Goal: Browse casually

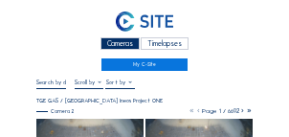
scroll to position [77, 0]
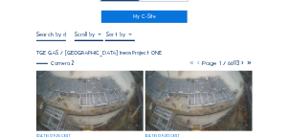
scroll to position [77, 0]
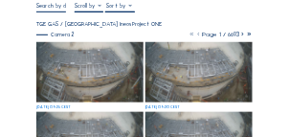
click at [82, 73] on img at bounding box center [89, 72] width 107 height 60
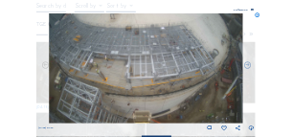
click at [259, 17] on icon at bounding box center [258, 16] width 6 height 6
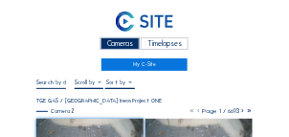
scroll to position [0, 0]
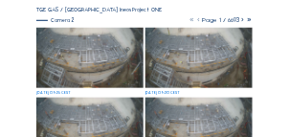
scroll to position [96, 0]
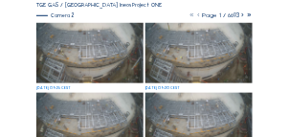
click at [91, 61] on img at bounding box center [89, 53] width 107 height 60
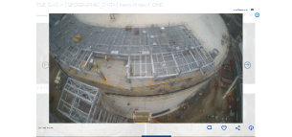
click at [278, 33] on div "Scroll to travel through time | Press 'Alt' Button + Scroll to Zoom | Click and…" at bounding box center [146, 68] width 292 height 137
click at [257, 17] on icon at bounding box center [258, 16] width 6 height 6
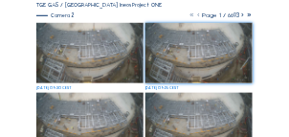
click at [93, 56] on img at bounding box center [89, 53] width 107 height 60
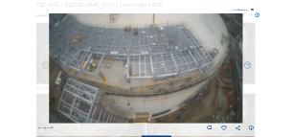
click at [256, 17] on icon at bounding box center [258, 16] width 6 height 6
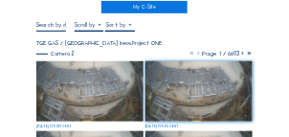
scroll to position [57, 0]
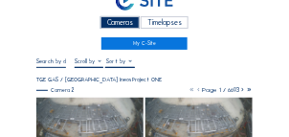
scroll to position [19, 0]
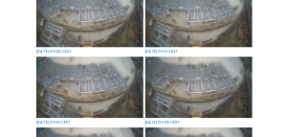
scroll to position [363, 0]
